Goal: Information Seeking & Learning: Check status

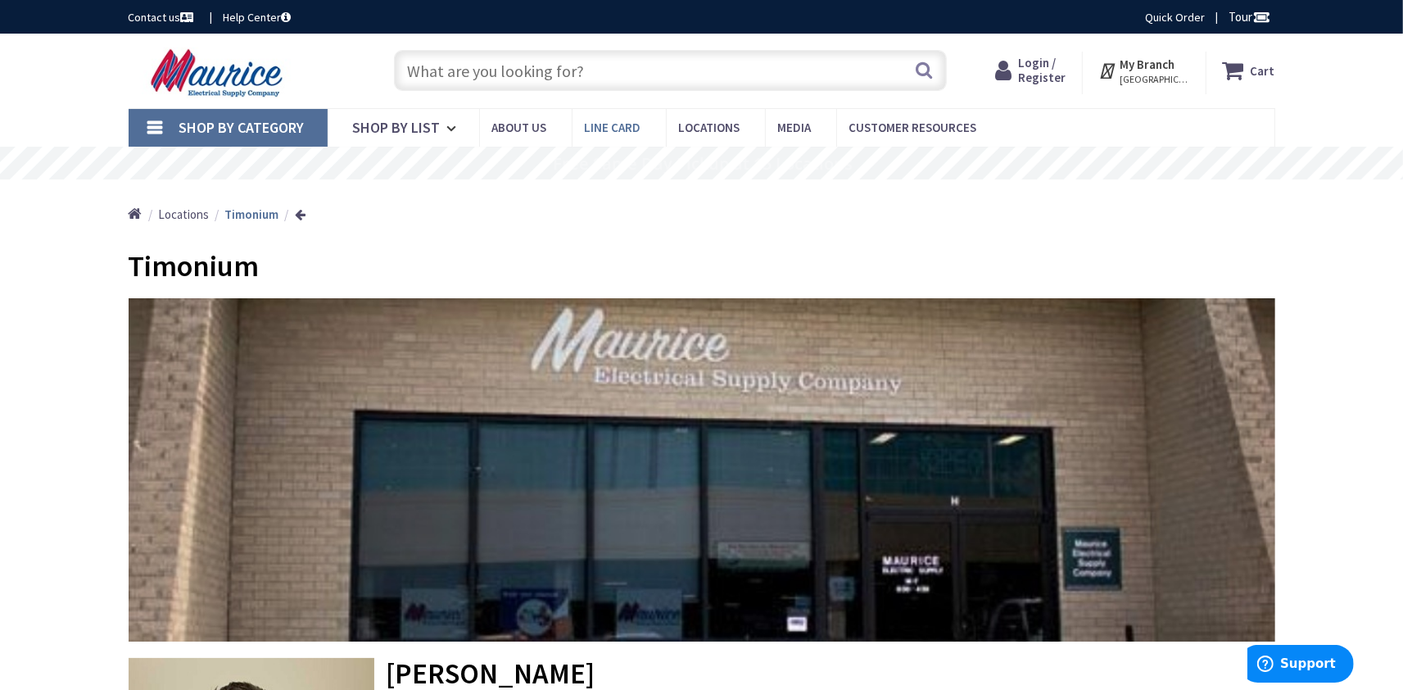
click at [623, 129] on span "Line Card" at bounding box center [613, 128] width 57 height 16
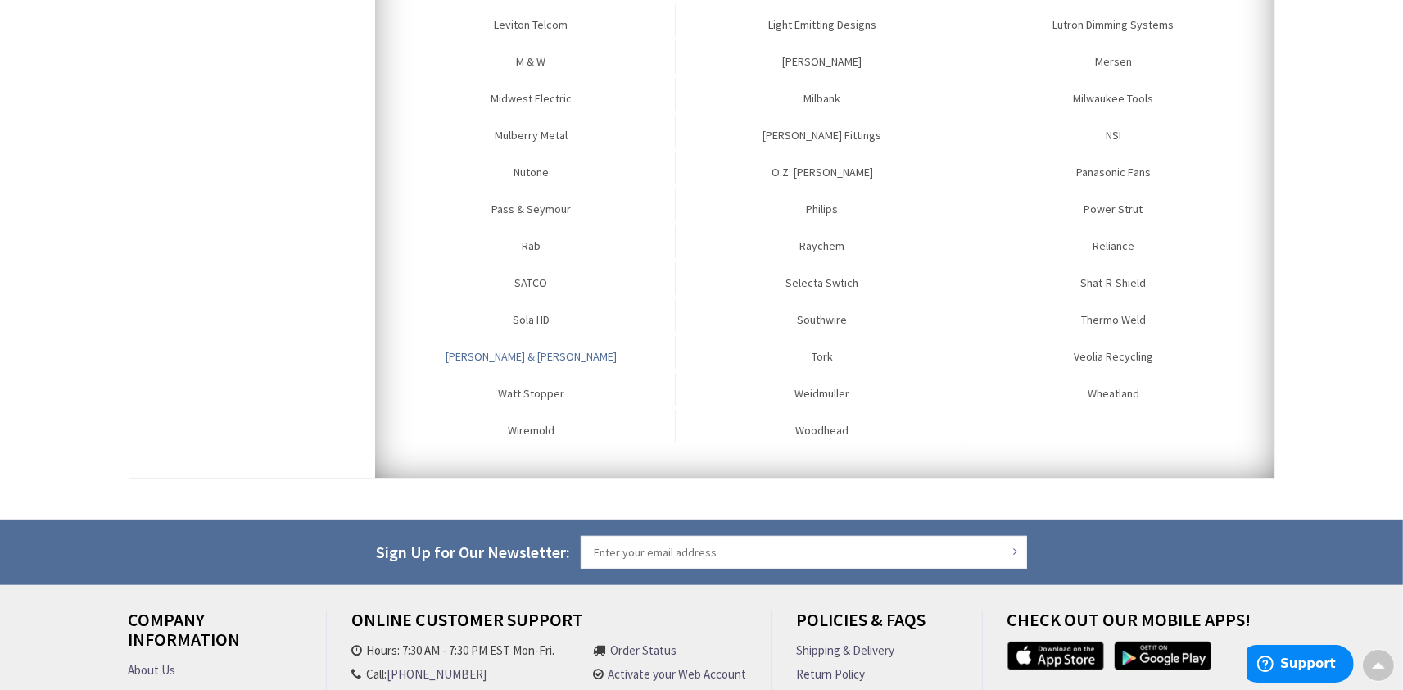
scroll to position [631, 0]
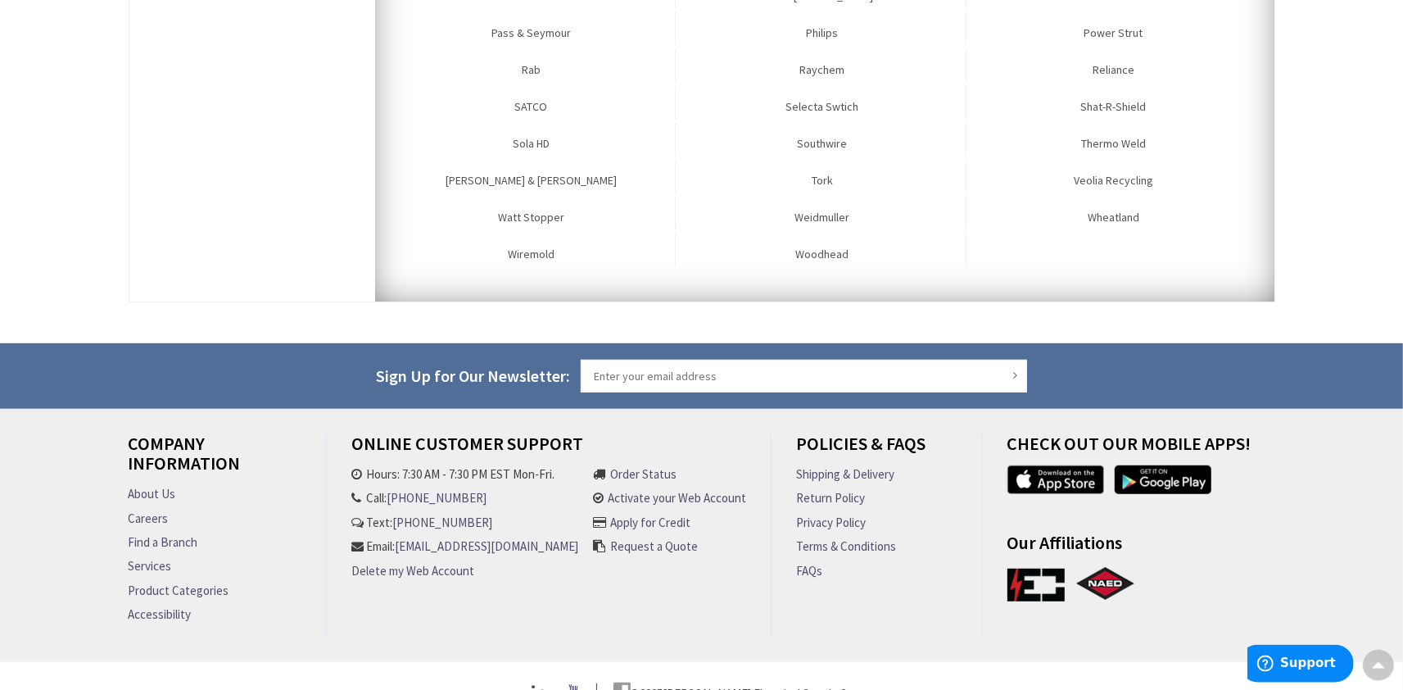
drag, startPoint x: 146, startPoint y: 481, endPoint x: 68, endPoint y: 462, distance: 80.1
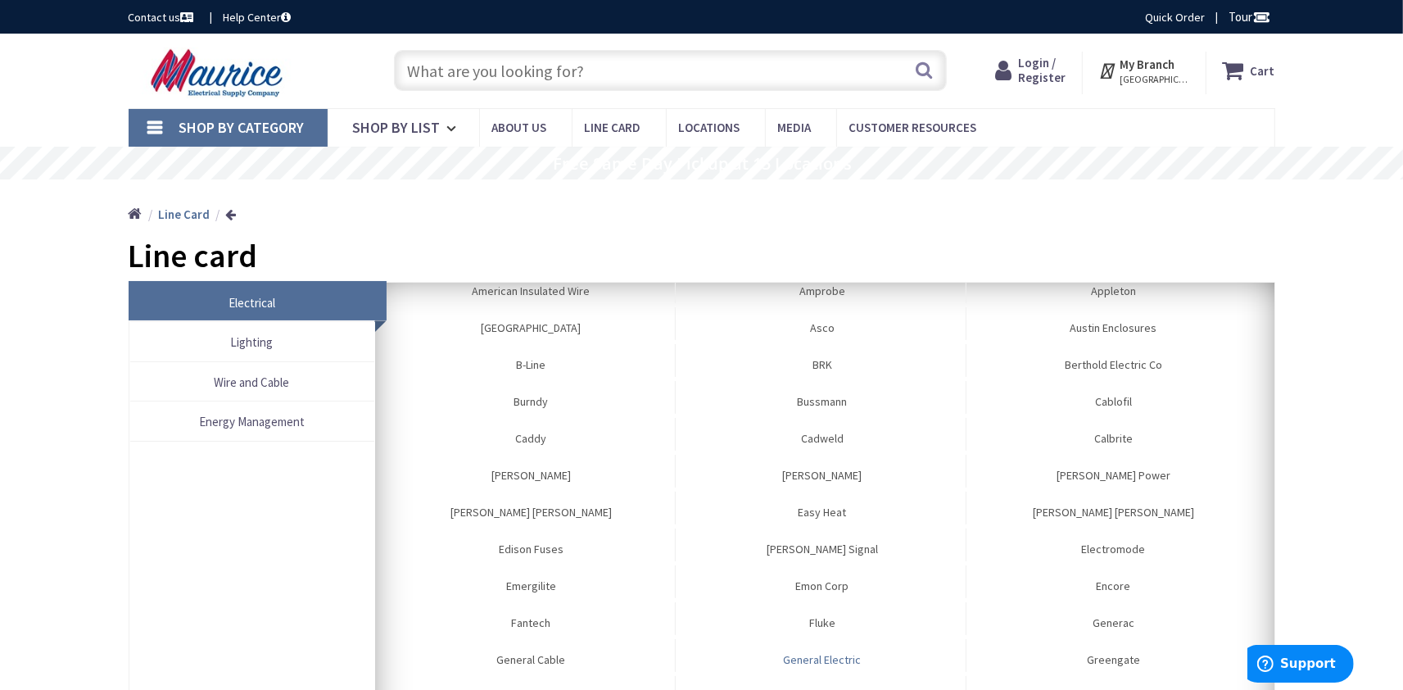
scroll to position [0, 0]
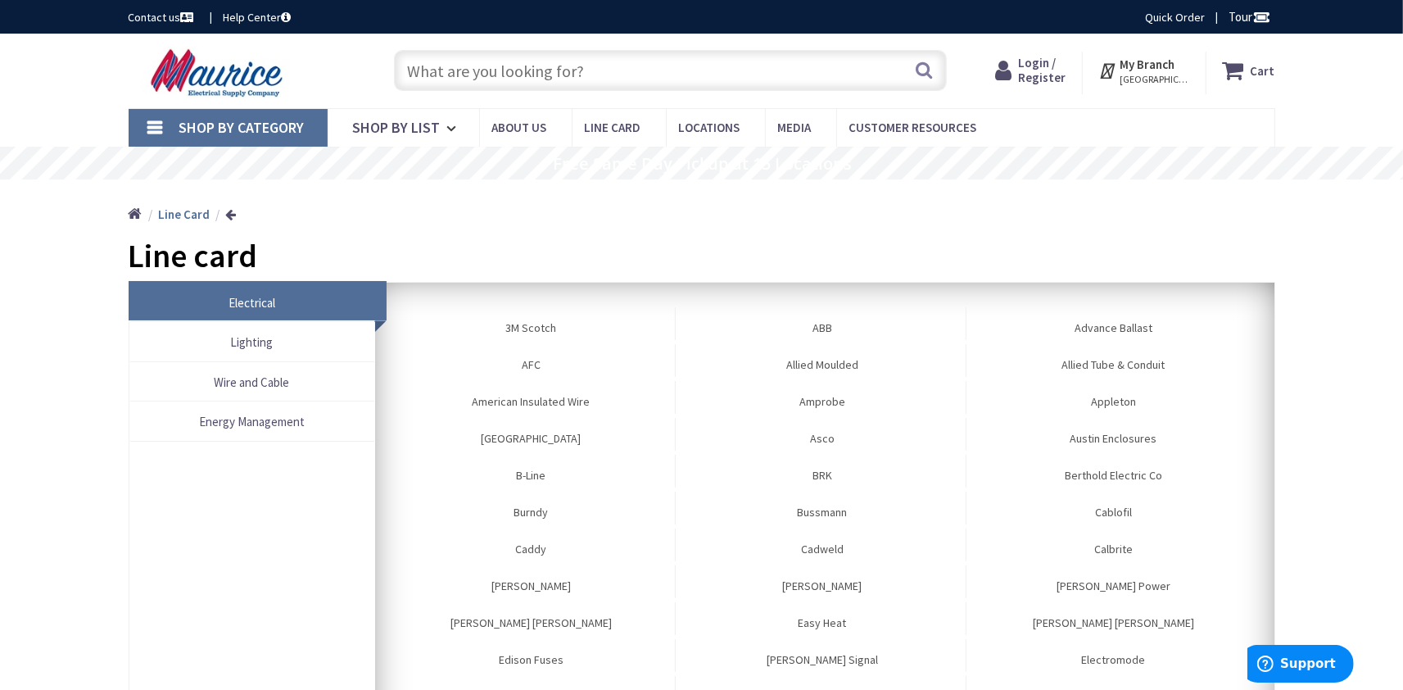
click at [539, 65] on input "text" at bounding box center [670, 70] width 553 height 41
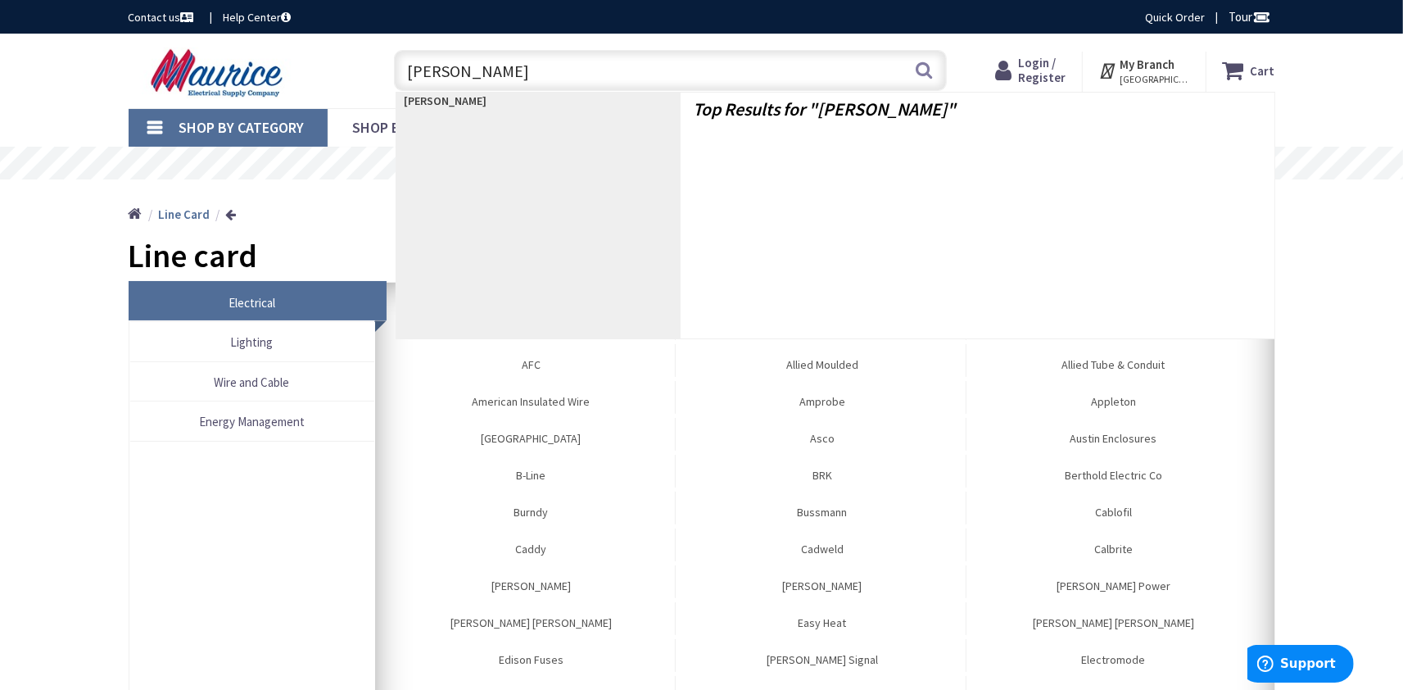
type input "rob roy"
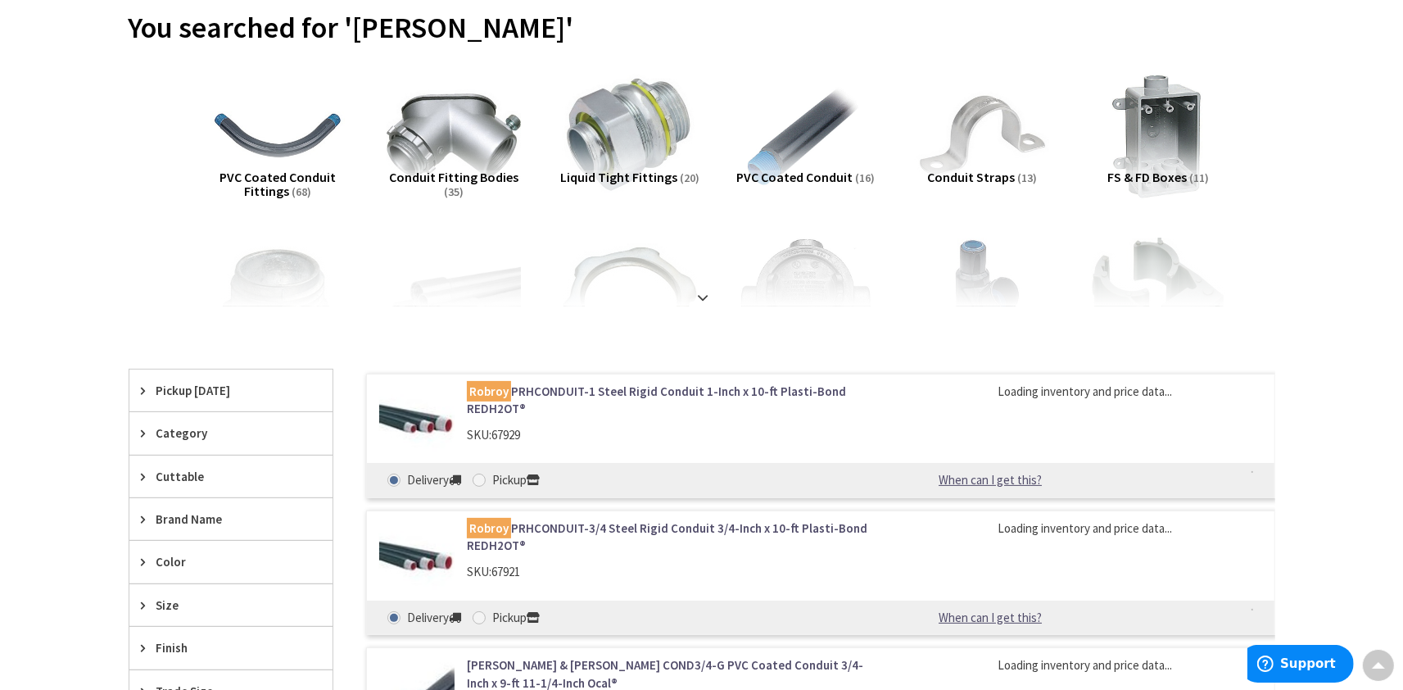
scroll to position [270, 0]
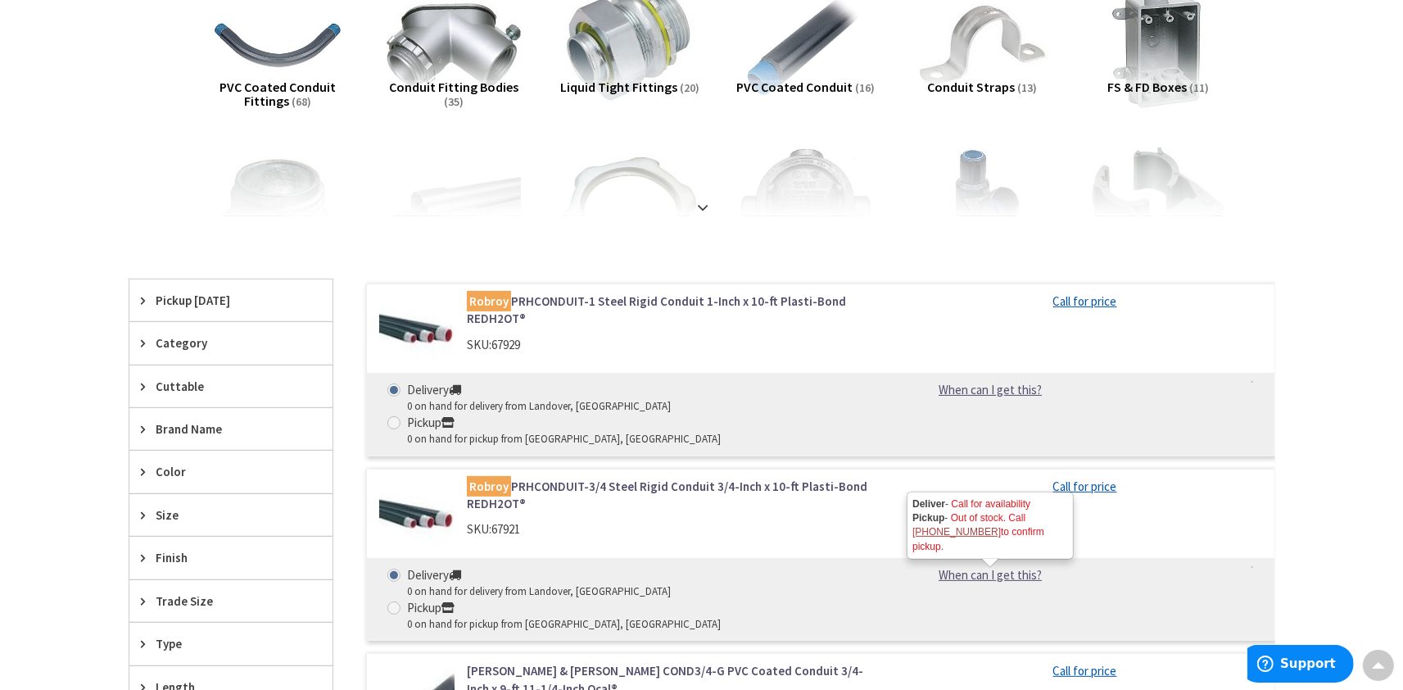
click at [980, 566] on link "When can I get this?" at bounding box center [990, 574] width 167 height 17
click at [401, 601] on span at bounding box center [393, 607] width 13 height 13
click at [402, 602] on input "Pickup 0 on hand for pickup from [GEOGRAPHIC_DATA], [GEOGRAPHIC_DATA]" at bounding box center [397, 607] width 11 height 11
radio input "true"
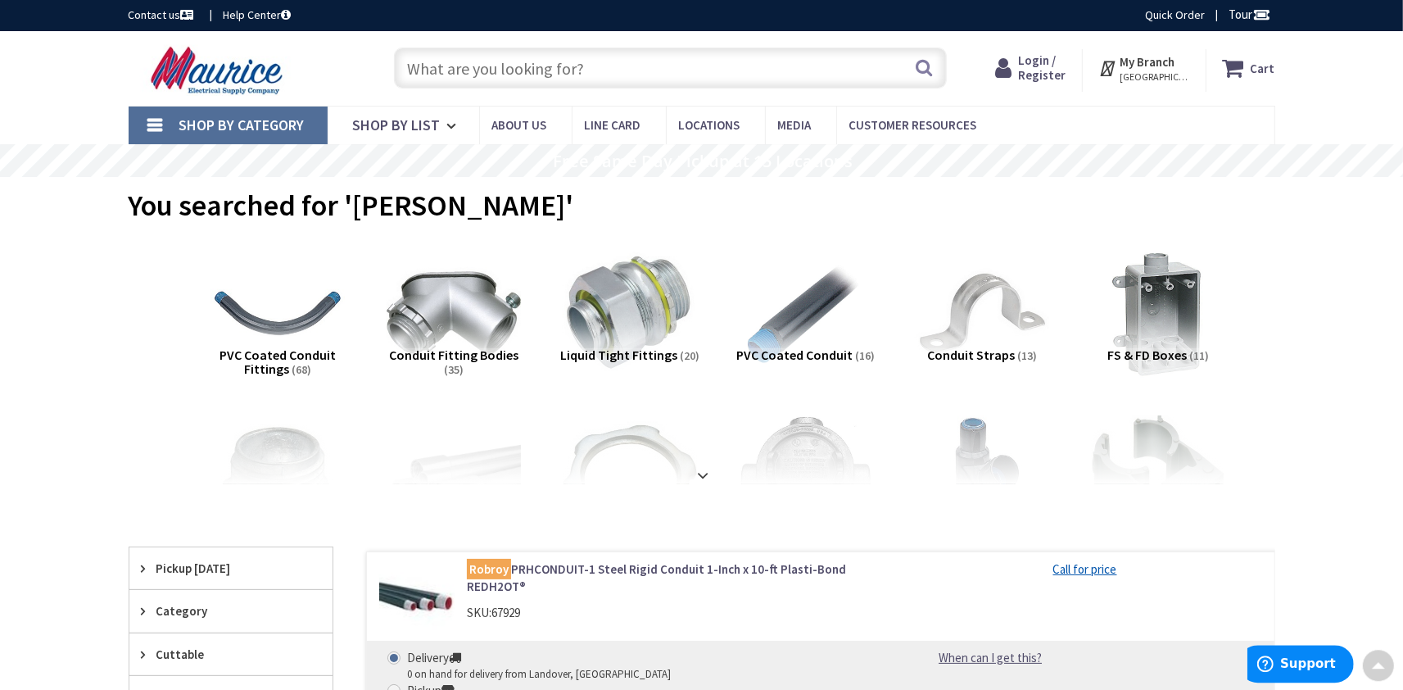
scroll to position [0, 0]
